Goal: Task Accomplishment & Management: Use online tool/utility

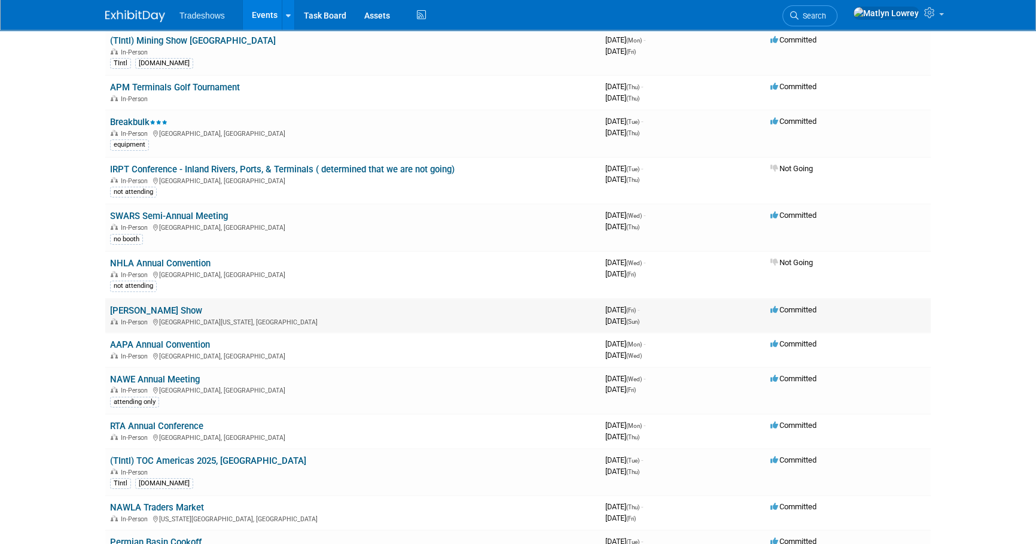
scroll to position [108, 0]
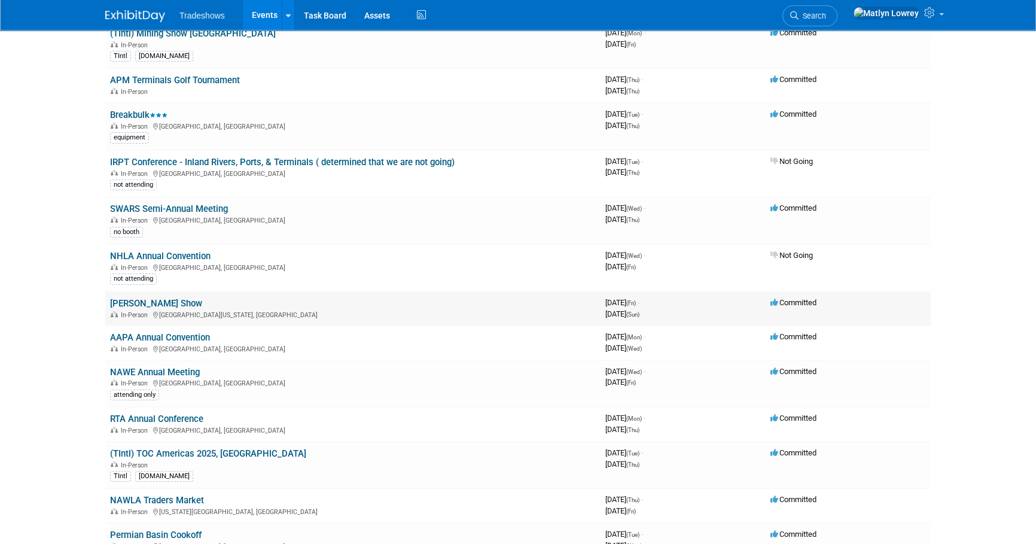
click at [157, 298] on link "[PERSON_NAME] Show" at bounding box center [156, 303] width 92 height 11
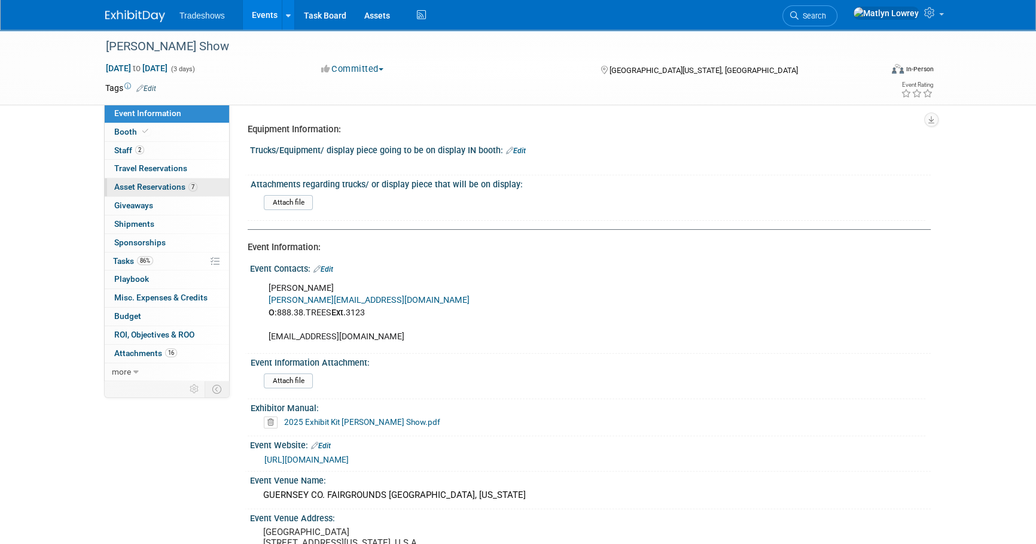
click at [166, 191] on span "Asset Reservations 7" at bounding box center [155, 187] width 83 height 10
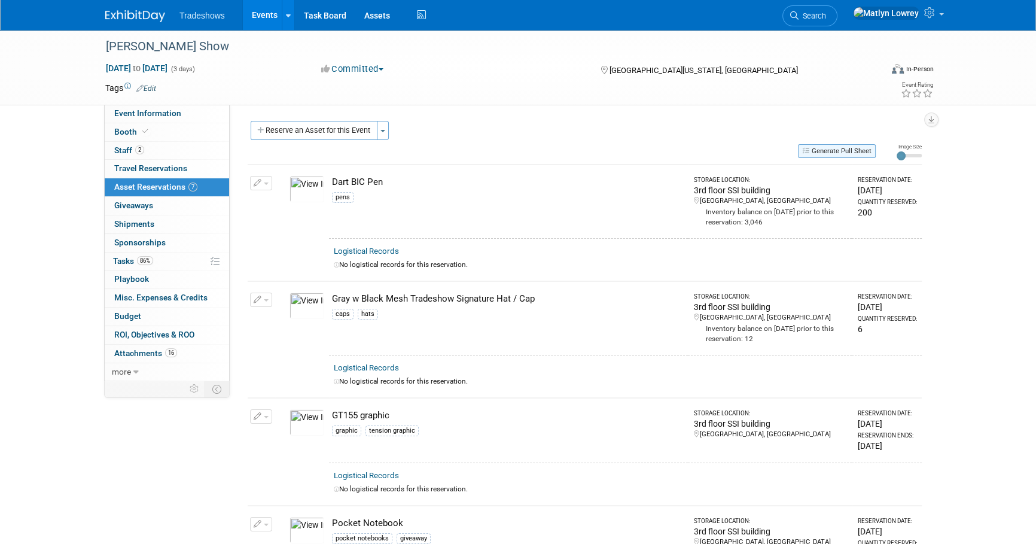
click at [828, 149] on button "Generate Pull Sheet" at bounding box center [837, 151] width 78 height 14
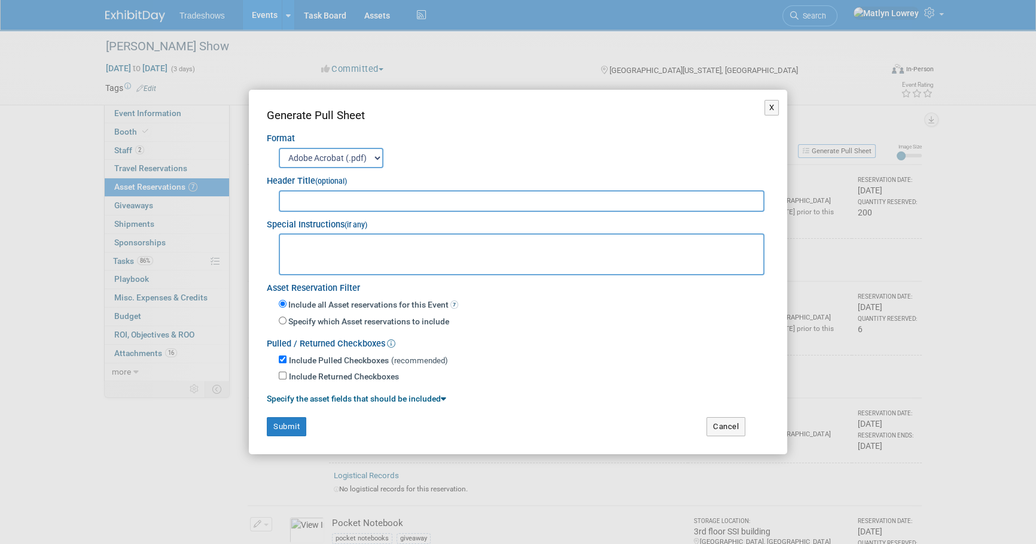
click at [319, 196] on input "text" at bounding box center [522, 201] width 486 height 22
type input "[PERSON_NAME] Show"
click at [282, 430] on button "Submit" at bounding box center [286, 426] width 39 height 19
